Goal: Transaction & Acquisition: Purchase product/service

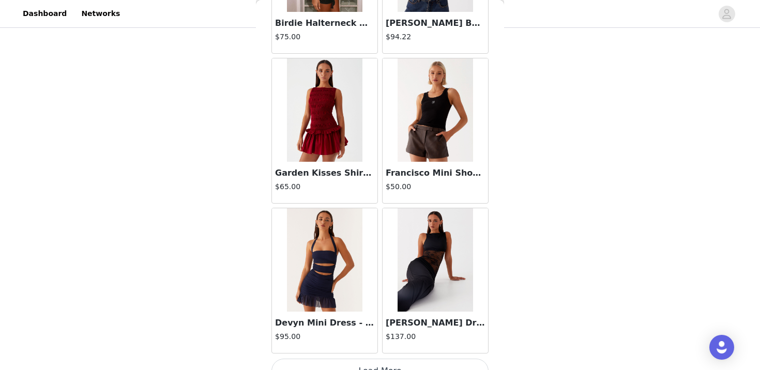
scroll to position [2711, 0]
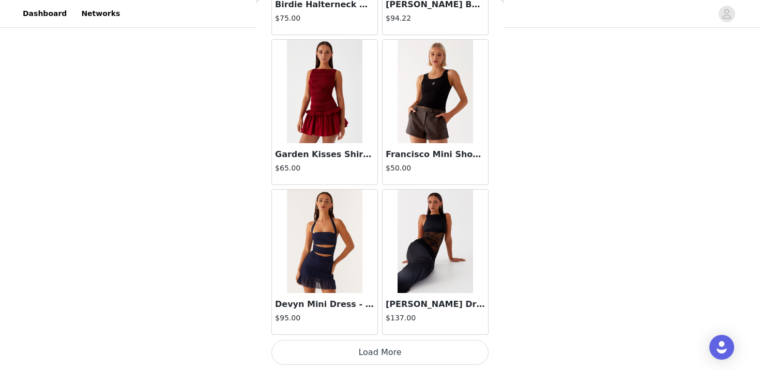
click at [346, 350] on button "Load More" at bounding box center [379, 352] width 217 height 25
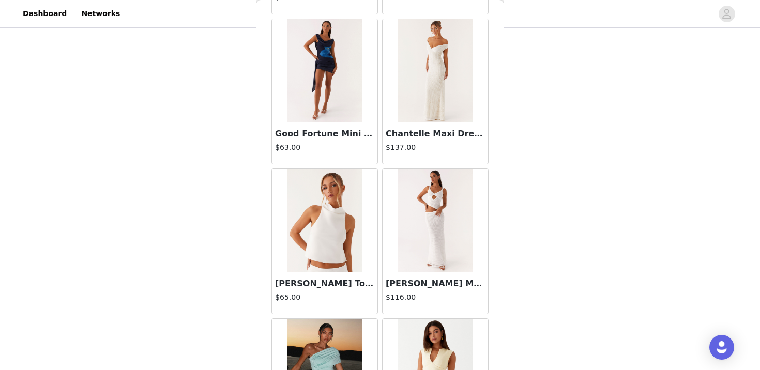
scroll to position [4209, 0]
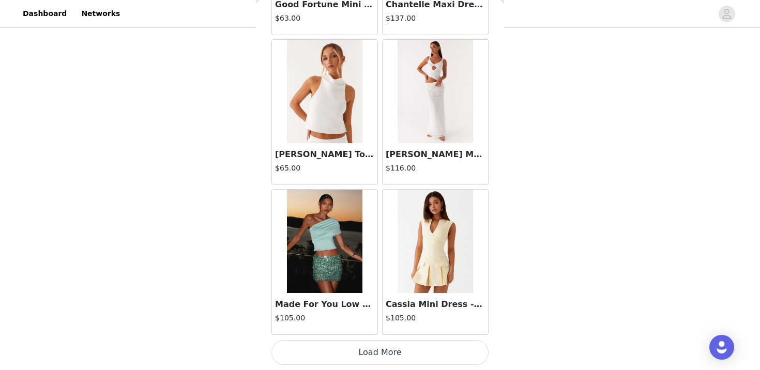
click at [363, 347] on button "Load More" at bounding box center [379, 352] width 217 height 25
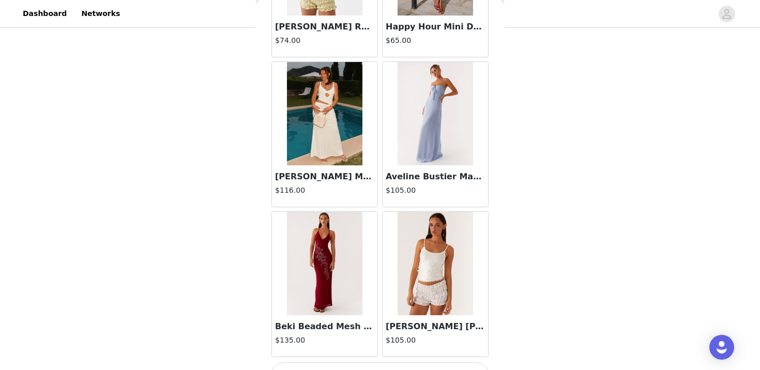
scroll to position [5708, 0]
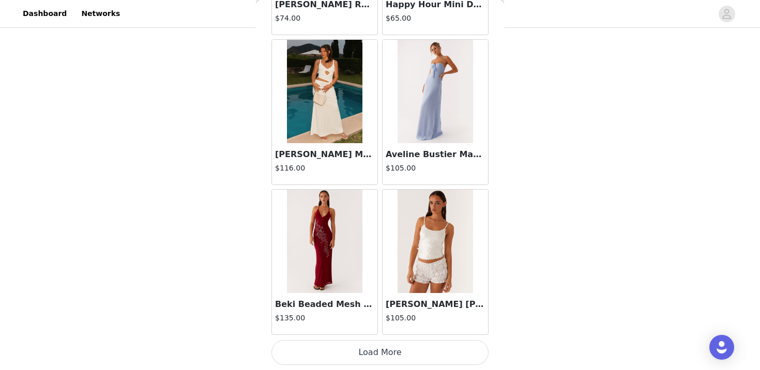
click at [393, 349] on button "Load More" at bounding box center [379, 352] width 217 height 25
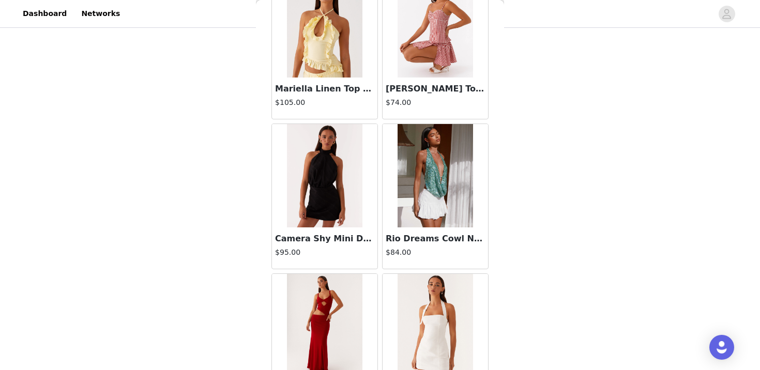
scroll to position [7207, 0]
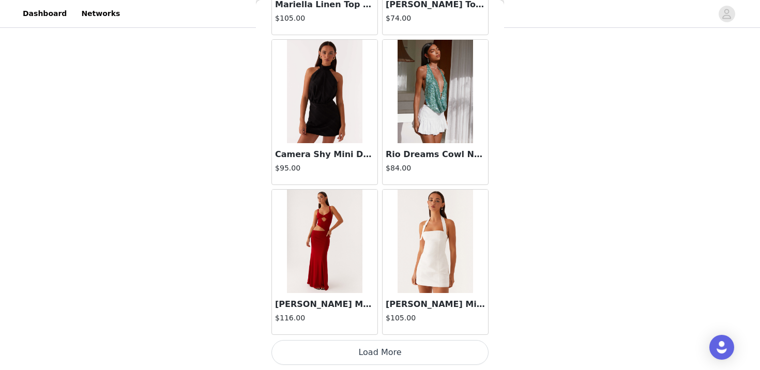
click at [400, 351] on button "Load More" at bounding box center [379, 352] width 217 height 25
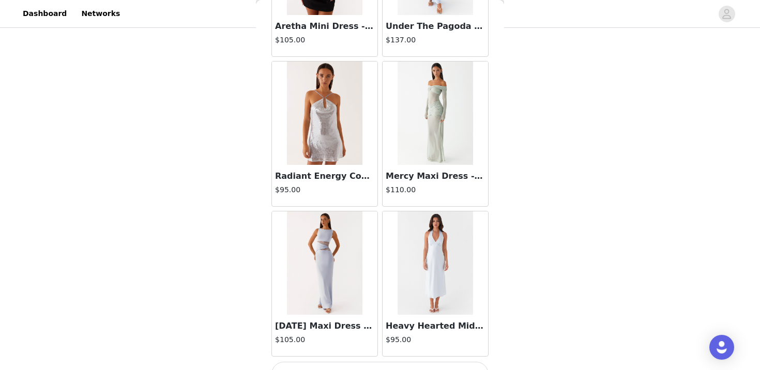
scroll to position [8706, 0]
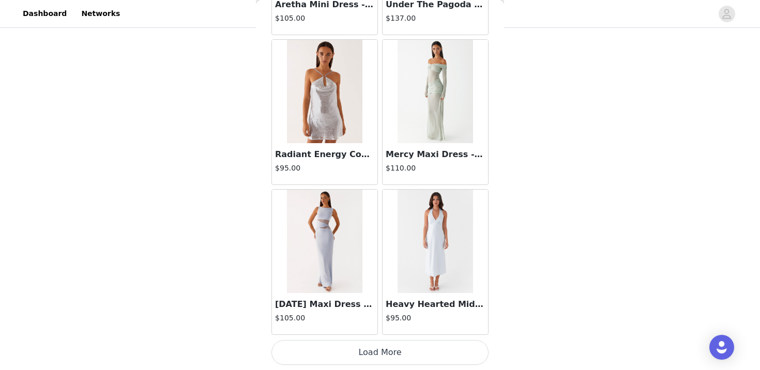
click at [451, 347] on button "Load More" at bounding box center [379, 352] width 217 height 25
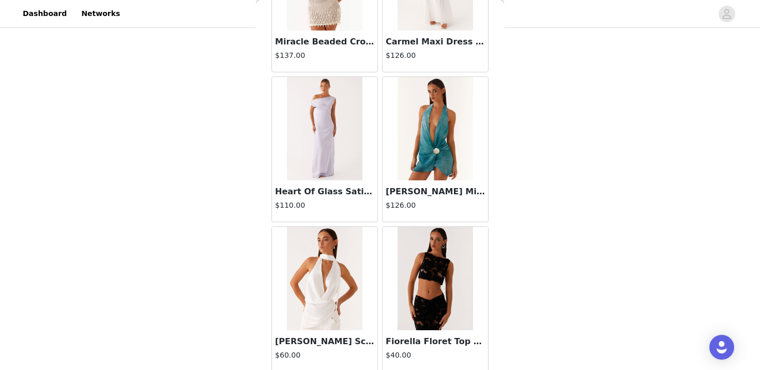
scroll to position [10205, 0]
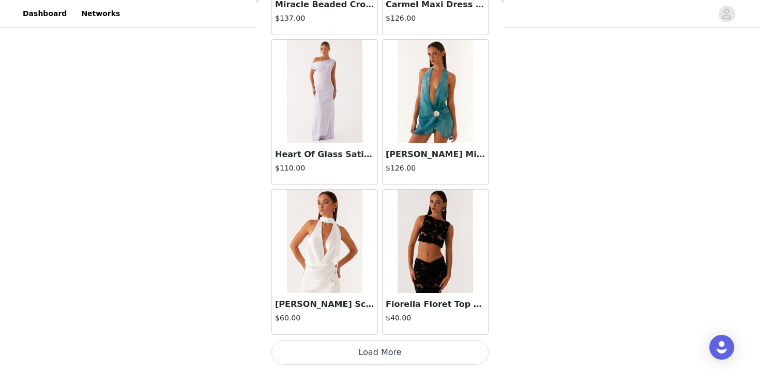
click at [495, 289] on div "Back [PERSON_NAME] Neck Mini Dress - Black $85.00 Heavy Hearted Mini Dress - Ye…" at bounding box center [380, 185] width 248 height 370
click at [462, 364] on button "Load More" at bounding box center [379, 352] width 217 height 25
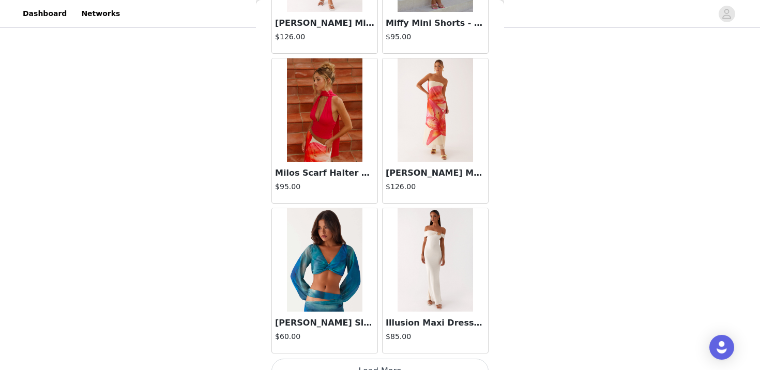
scroll to position [11704, 0]
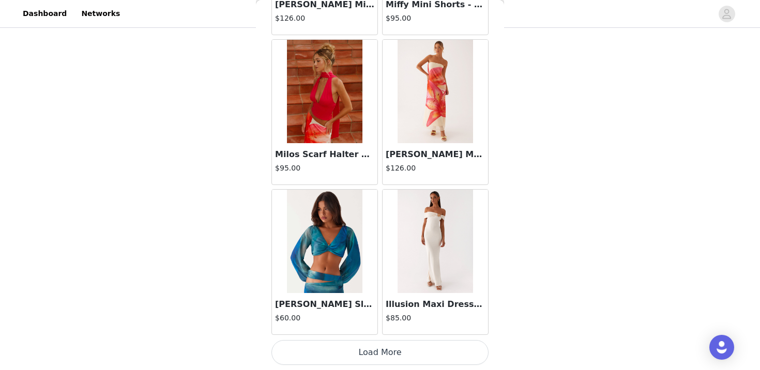
click at [389, 354] on button "Load More" at bounding box center [379, 352] width 217 height 25
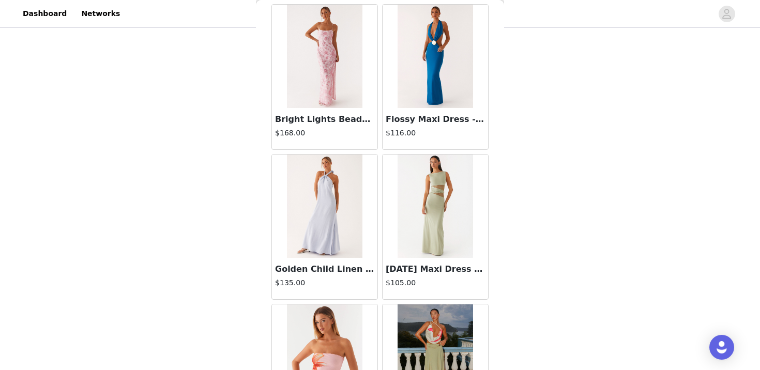
scroll to position [13203, 0]
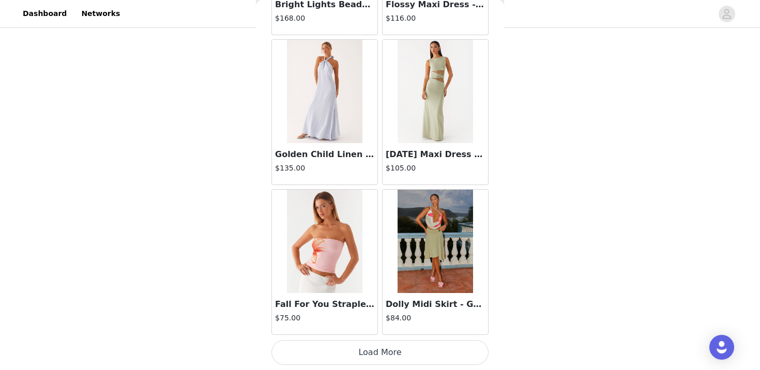
click at [362, 349] on button "Load More" at bounding box center [379, 352] width 217 height 25
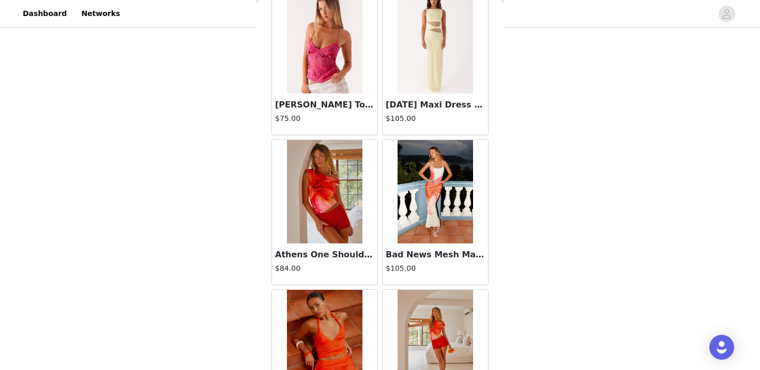
scroll to position [14702, 0]
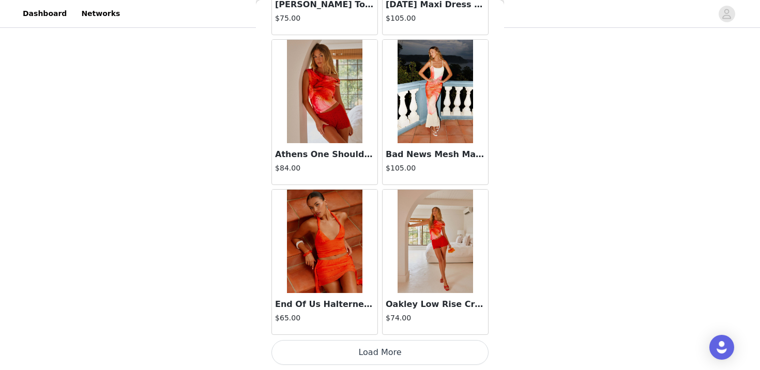
click at [310, 349] on button "Load More" at bounding box center [379, 352] width 217 height 25
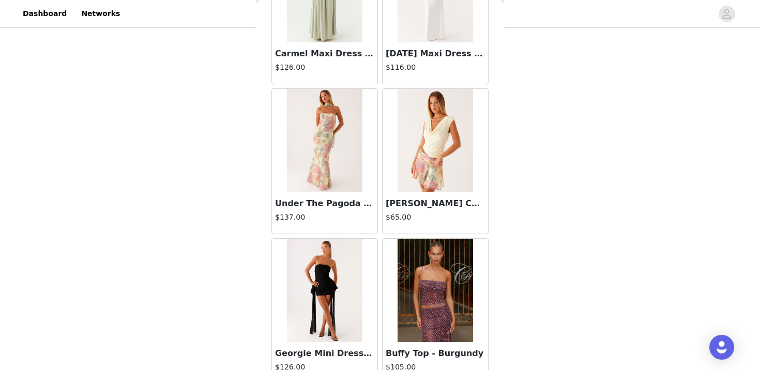
scroll to position [16201, 0]
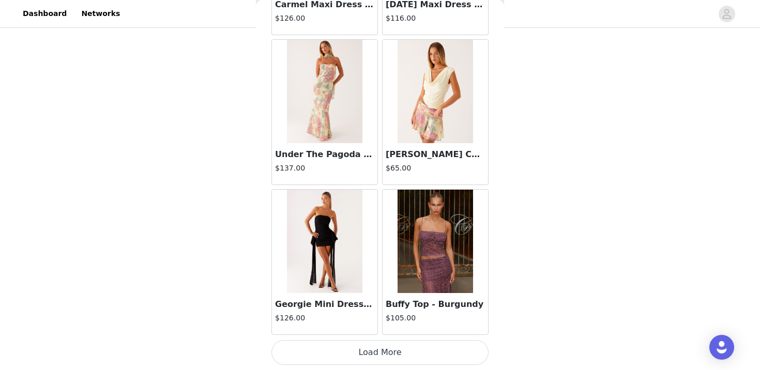
click at [374, 350] on button "Load More" at bounding box center [379, 352] width 217 height 25
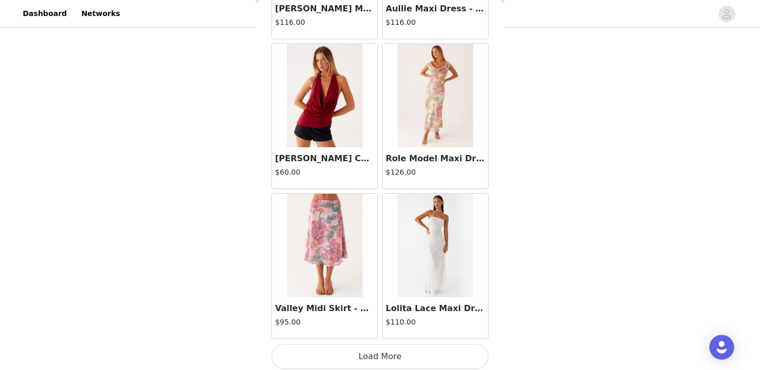
scroll to position [17700, 0]
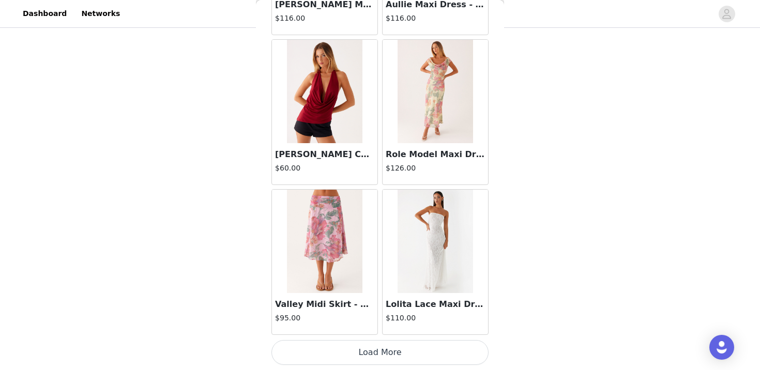
click at [383, 347] on button "Load More" at bounding box center [379, 352] width 217 height 25
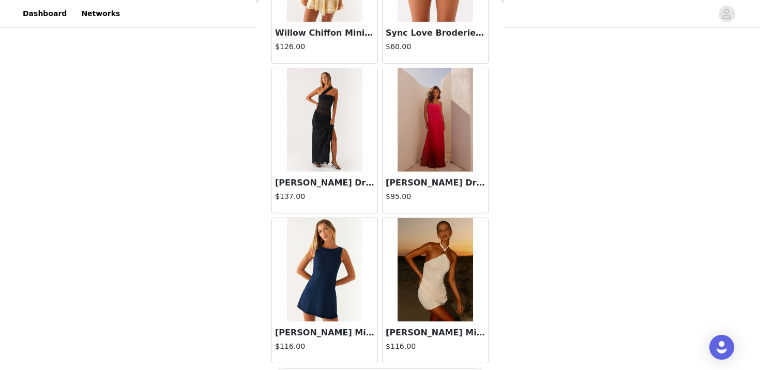
scroll to position [19199, 0]
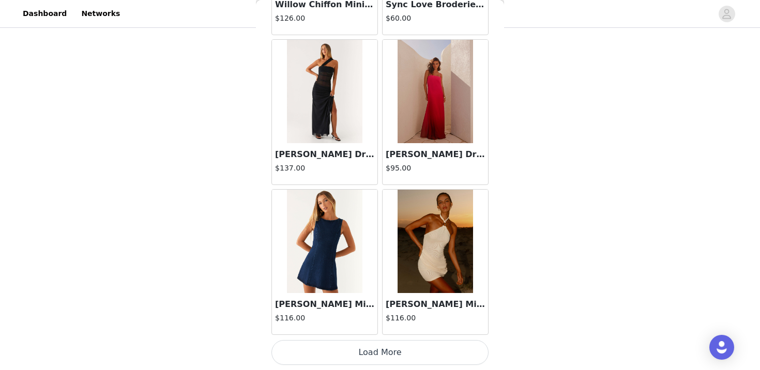
click at [376, 351] on button "Load More" at bounding box center [379, 352] width 217 height 25
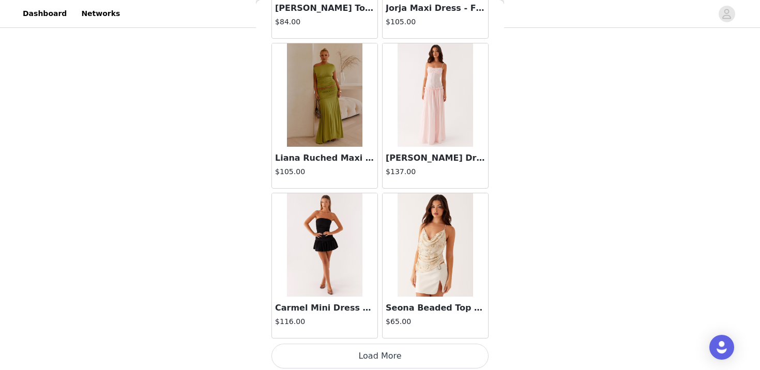
scroll to position [20698, 0]
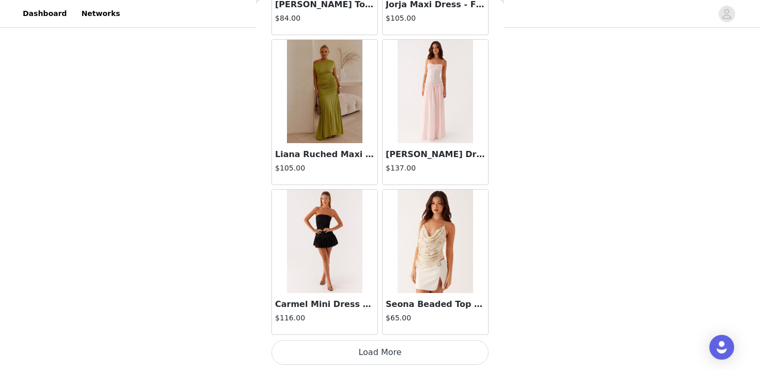
click at [372, 348] on button "Load More" at bounding box center [379, 352] width 217 height 25
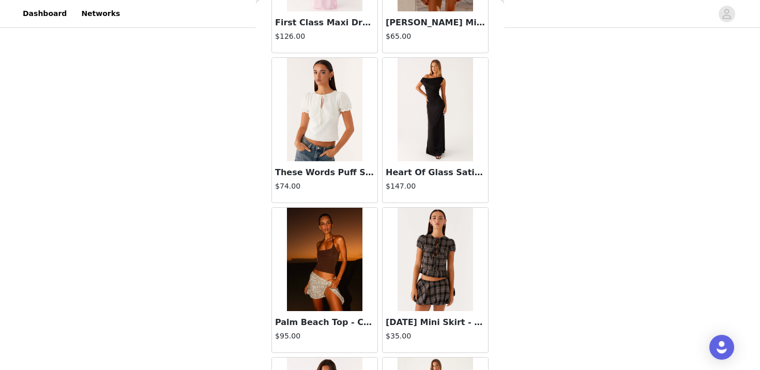
scroll to position [22197, 0]
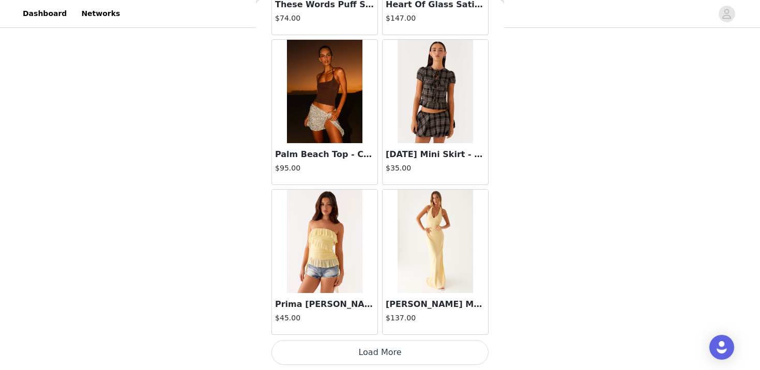
click at [366, 342] on button "Load More" at bounding box center [379, 352] width 217 height 25
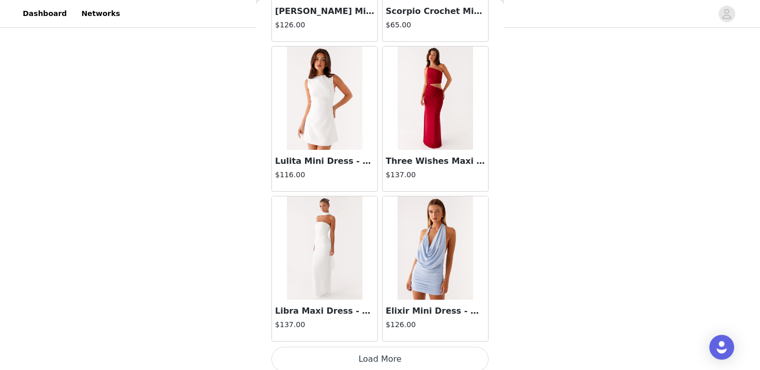
scroll to position [23696, 0]
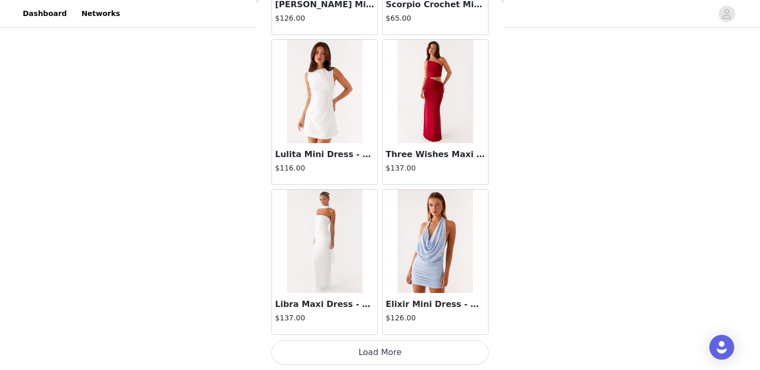
click at [369, 352] on button "Load More" at bounding box center [379, 352] width 217 height 25
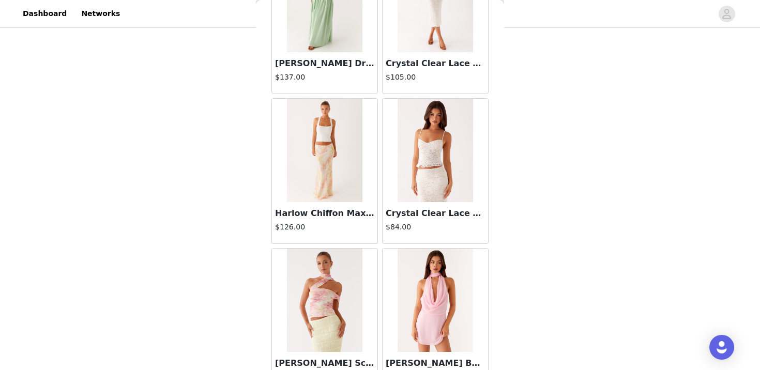
scroll to position [25195, 0]
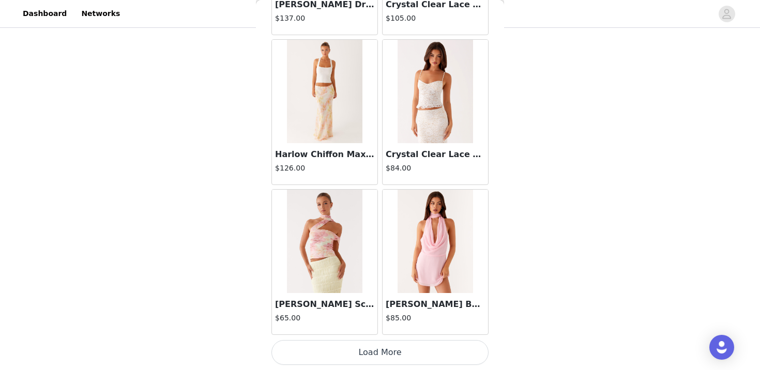
click at [362, 346] on button "Load More" at bounding box center [379, 352] width 217 height 25
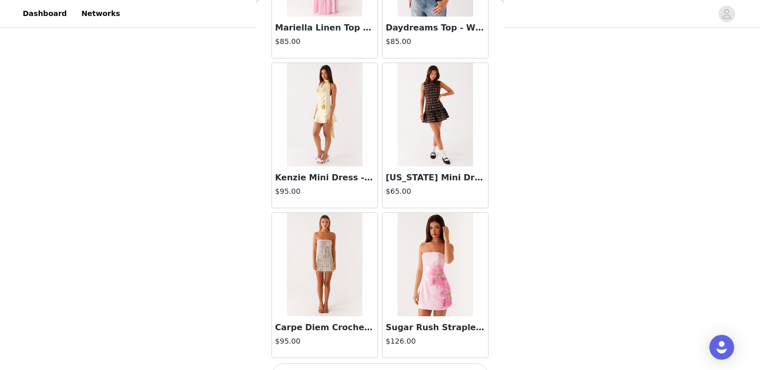
scroll to position [26694, 0]
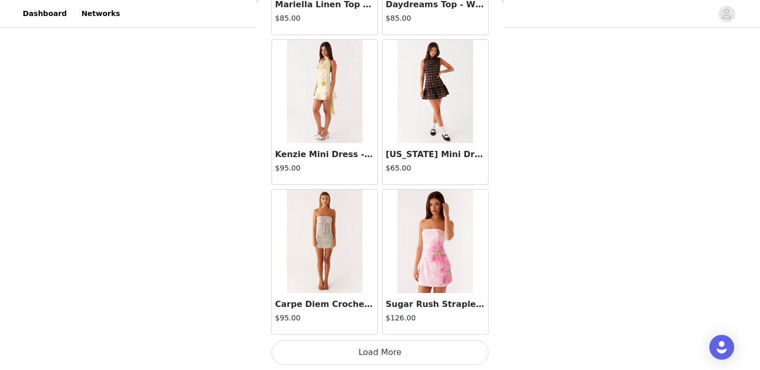
click at [390, 353] on button "Load More" at bounding box center [379, 352] width 217 height 25
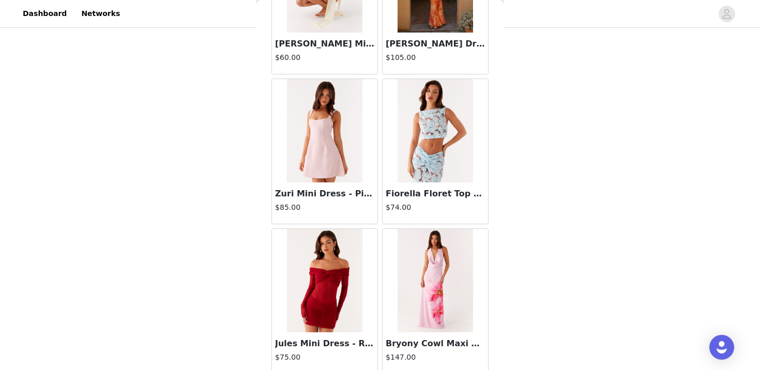
scroll to position [28193, 0]
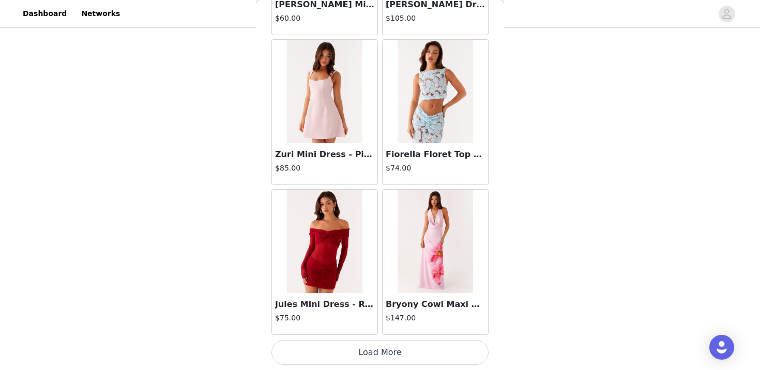
click at [379, 343] on button "Load More" at bounding box center [379, 352] width 217 height 25
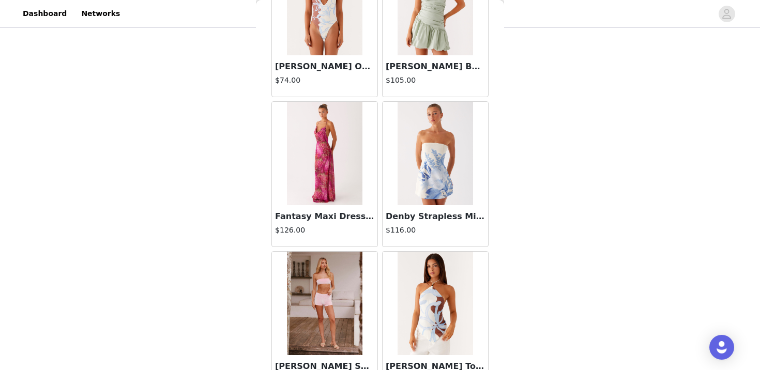
scroll to position [29692, 0]
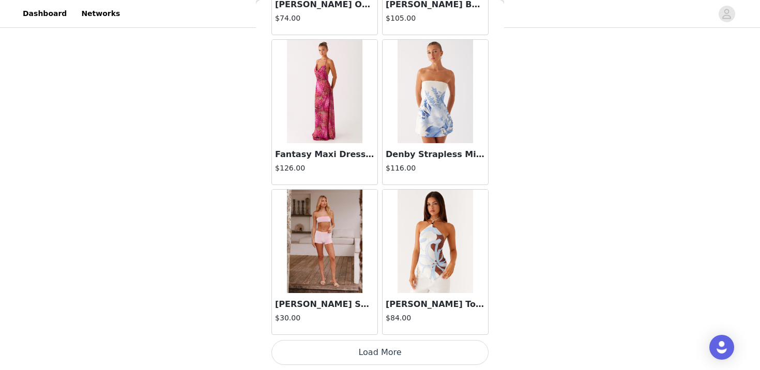
click at [371, 355] on button "Load More" at bounding box center [379, 352] width 217 height 25
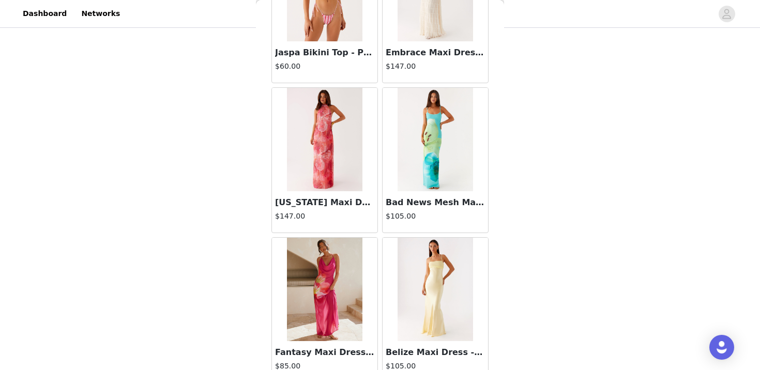
scroll to position [31191, 0]
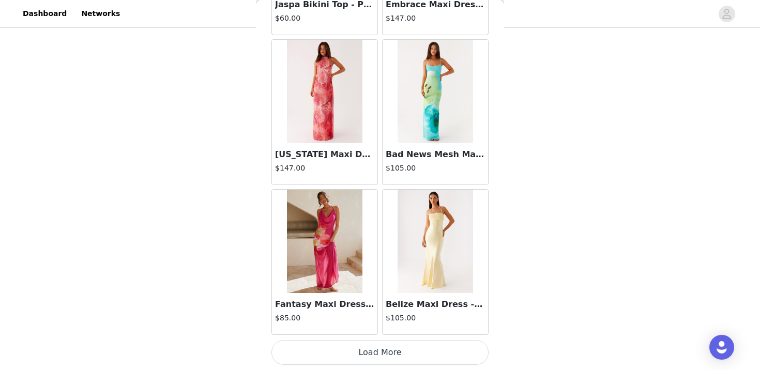
click at [392, 352] on button "Load More" at bounding box center [379, 352] width 217 height 25
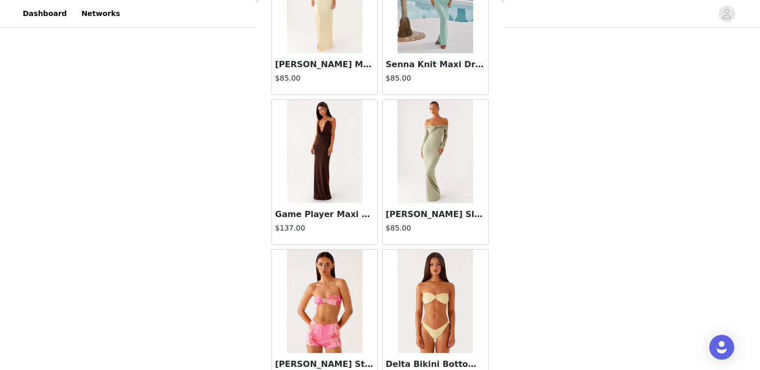
scroll to position [32681, 0]
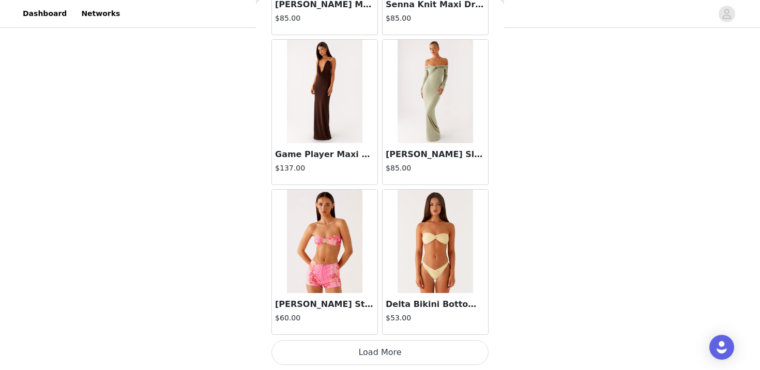
click at [375, 348] on button "Load More" at bounding box center [379, 352] width 217 height 25
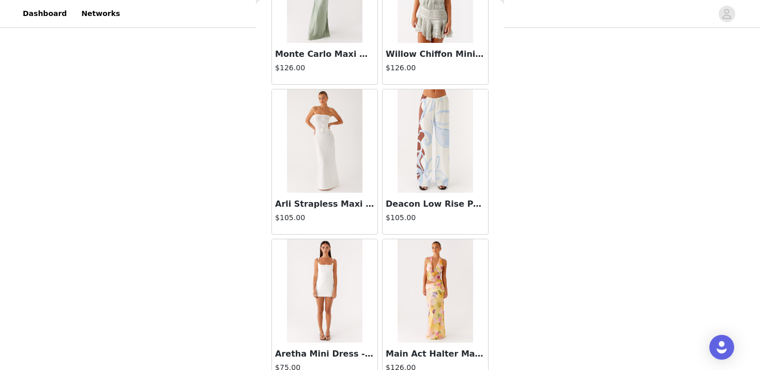
scroll to position [34188, 0]
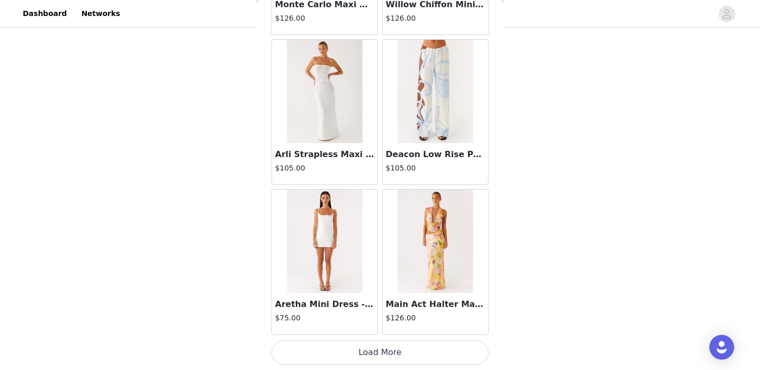
click at [372, 353] on button "Load More" at bounding box center [379, 352] width 217 height 25
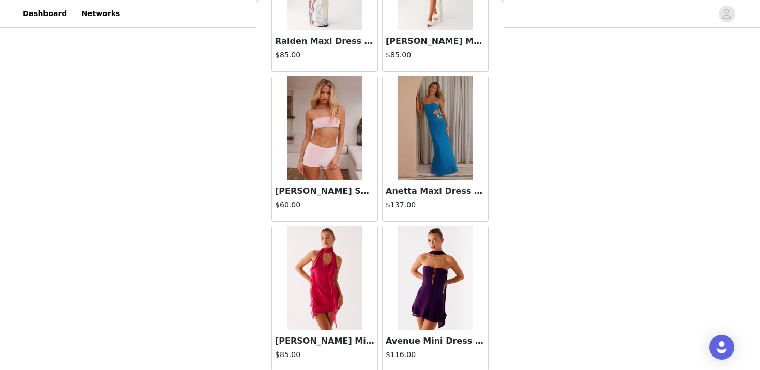
scroll to position [35687, 0]
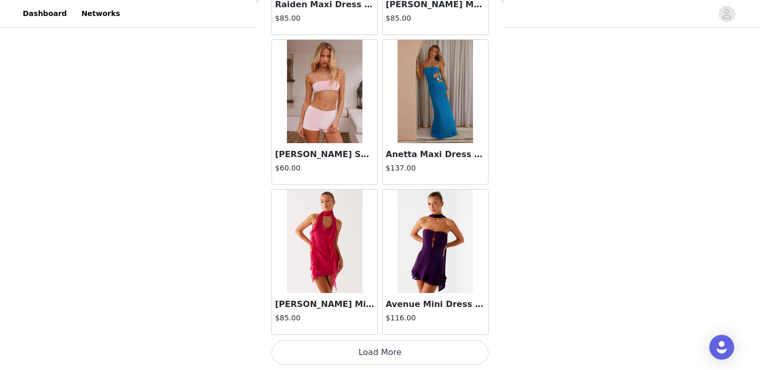
click at [371, 353] on button "Load More" at bounding box center [379, 352] width 217 height 25
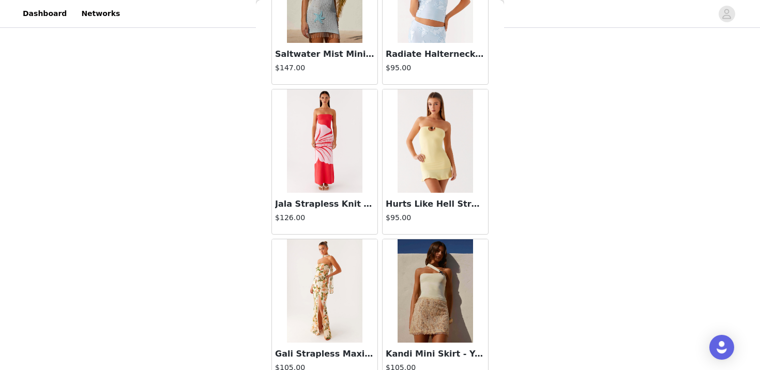
scroll to position [37186, 0]
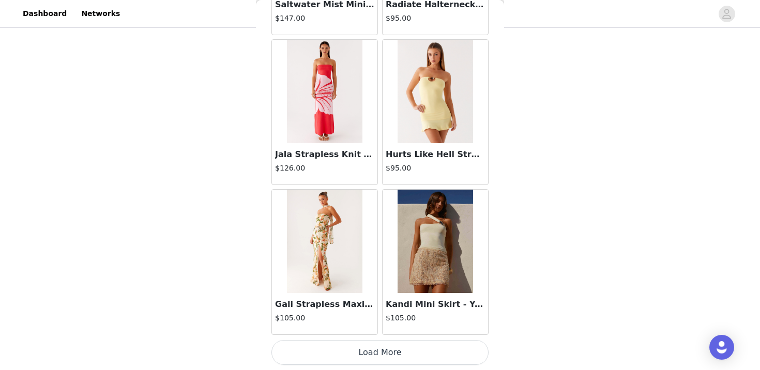
click at [378, 351] on button "Load More" at bounding box center [379, 352] width 217 height 25
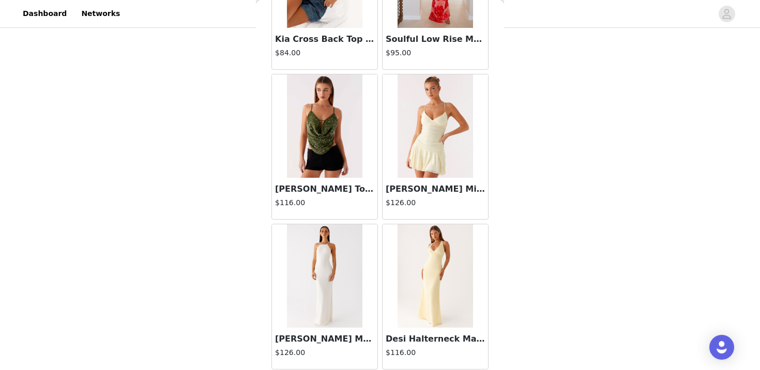
scroll to position [37604, 0]
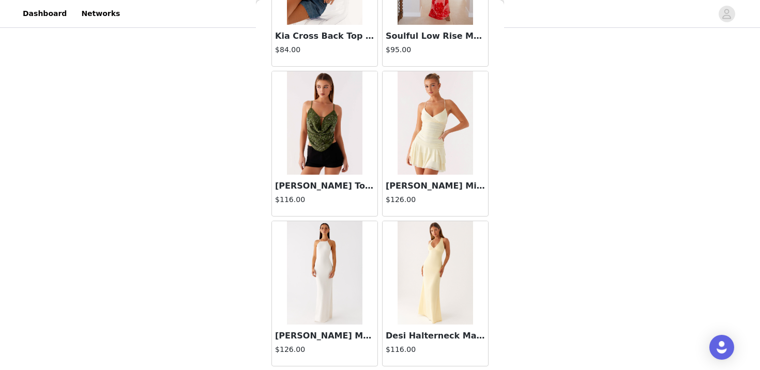
click at [430, 169] on img at bounding box center [434, 122] width 75 height 103
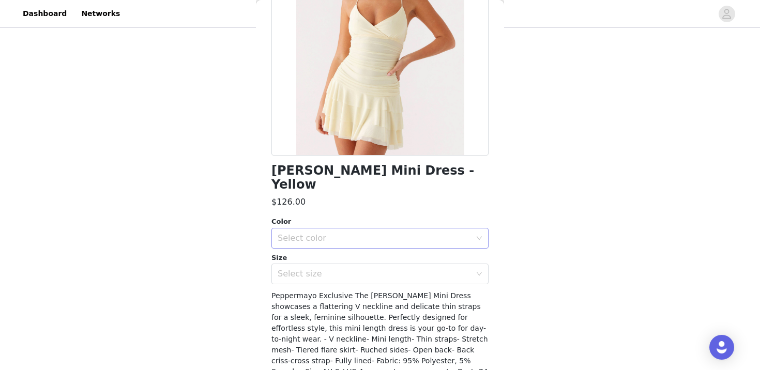
scroll to position [129, 0]
click at [411, 233] on div "Select color" at bounding box center [377, 238] width 198 height 20
click at [406, 251] on li "Yellow" at bounding box center [379, 246] width 217 height 17
click at [407, 268] on div "Select size" at bounding box center [374, 273] width 193 height 10
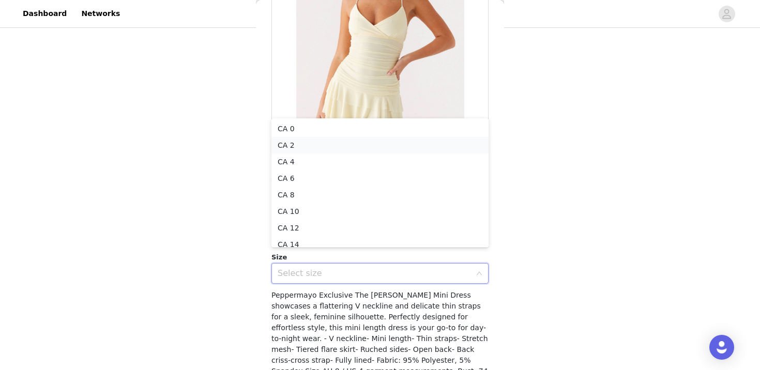
click at [401, 146] on li "CA 2" at bounding box center [379, 145] width 217 height 17
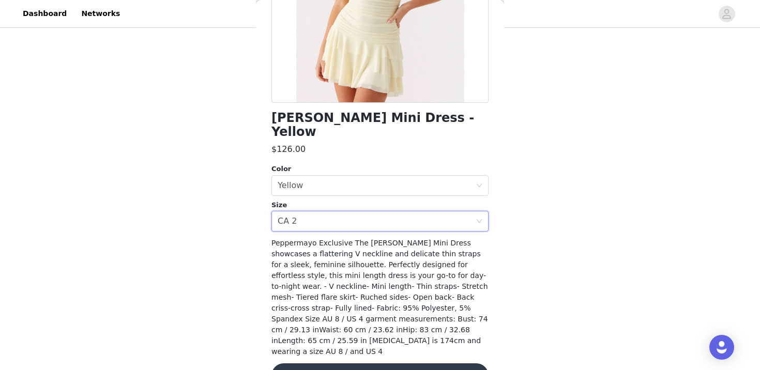
scroll to position [187, 0]
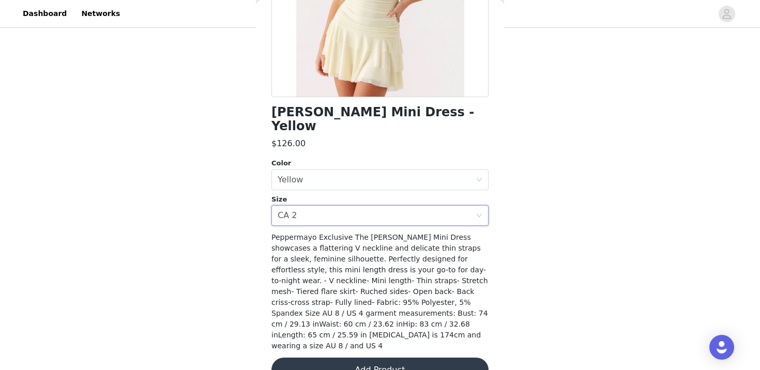
click at [369, 358] on button "Add Product" at bounding box center [379, 370] width 217 height 25
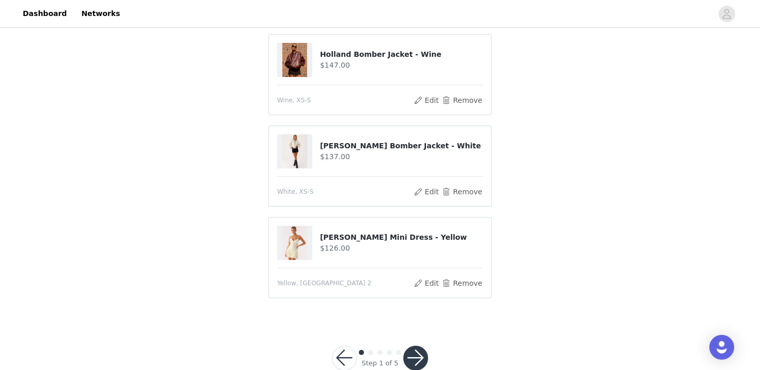
click at [419, 354] on button "button" at bounding box center [415, 358] width 25 height 25
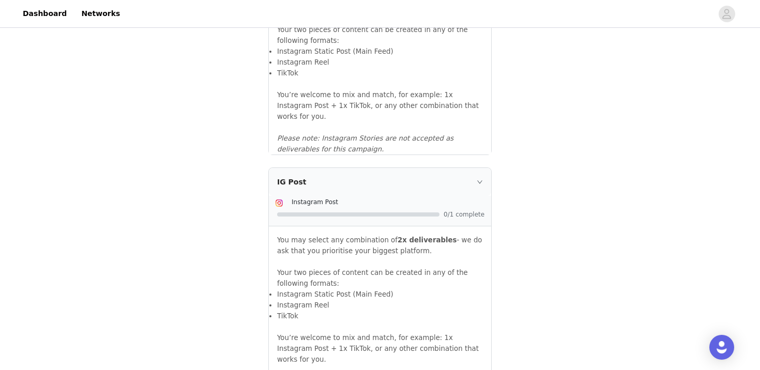
scroll to position [1158, 0]
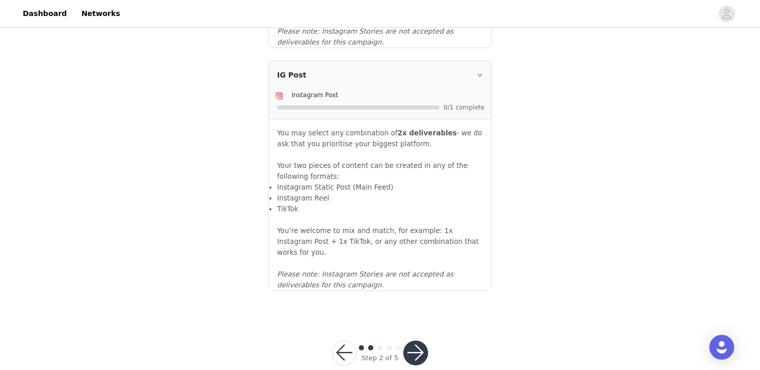
click at [417, 341] on button "button" at bounding box center [415, 353] width 25 height 25
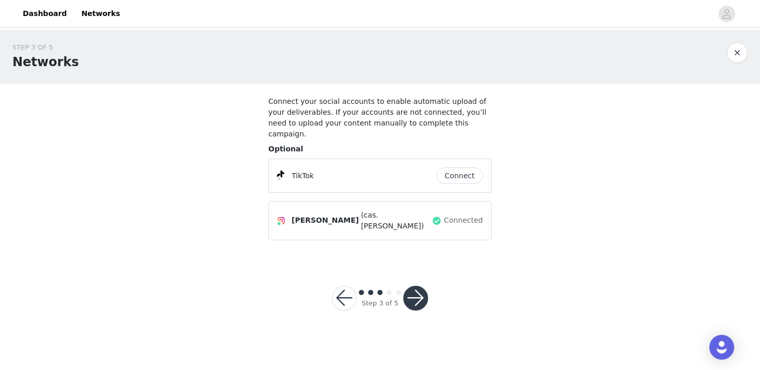
click at [420, 286] on button "button" at bounding box center [415, 298] width 25 height 25
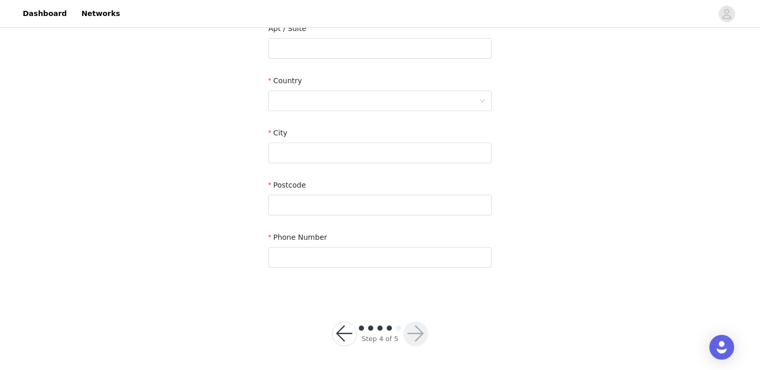
scroll to position [304, 0]
click at [348, 339] on button "button" at bounding box center [344, 333] width 25 height 25
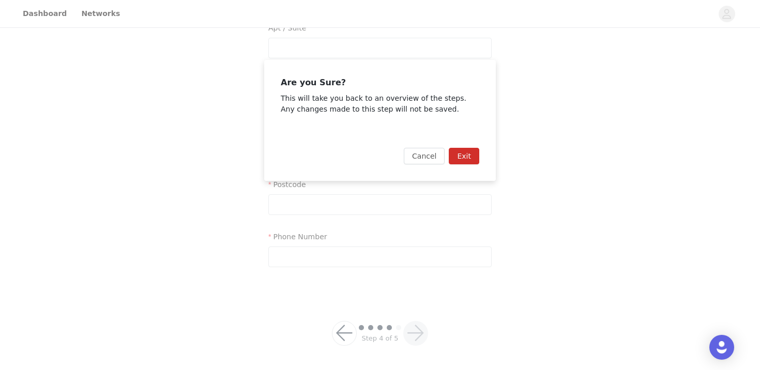
click at [465, 159] on button "Exit" at bounding box center [464, 156] width 30 height 17
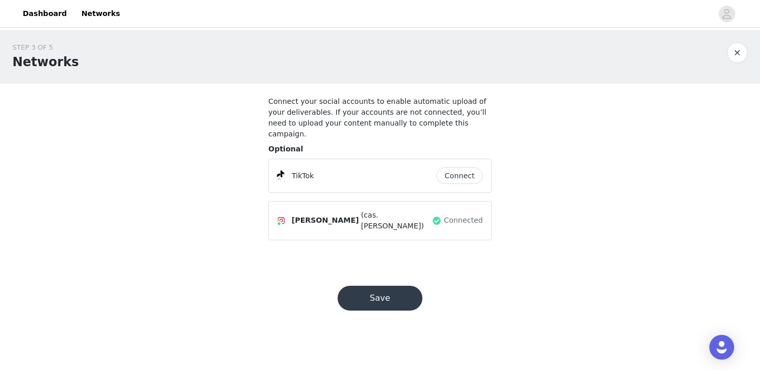
click at [737, 52] on button "button" at bounding box center [737, 52] width 21 height 21
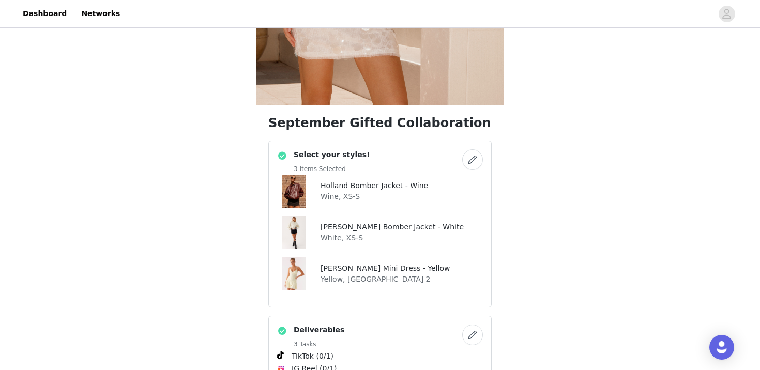
scroll to position [418, 0]
